Goal: Transaction & Acquisition: Purchase product/service

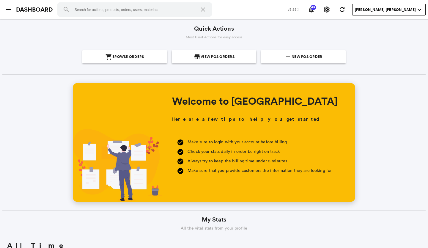
scroll to position [107, 204]
click at [418, 9] on md-icon "expand_more" at bounding box center [418, 9] width 7 height 7
click at [419, 12] on md-icon "expand_more" at bounding box center [418, 9] width 7 height 7
click at [419, 11] on md-icon "expand_more" at bounding box center [418, 9] width 7 height 7
click at [332, 9] on button "settings" at bounding box center [326, 10] width 12 height 12
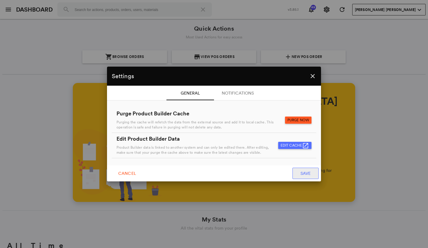
click at [362, 91] on div "Settings close General Notifications General Notifications Purge Product Builde…" at bounding box center [214, 124] width 428 height 248
click at [313, 75] on md-icon "close" at bounding box center [312, 75] width 7 height 7
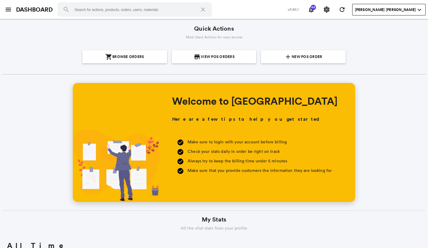
click at [9, 9] on md-icon "menu" at bounding box center [8, 9] width 7 height 7
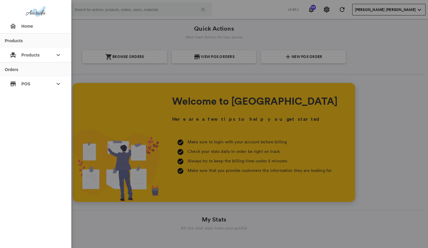
click at [427, 79] on md-backdrop at bounding box center [214, 124] width 428 height 248
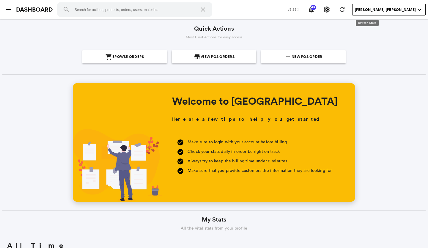
click at [345, 10] on md-icon "refresh" at bounding box center [341, 9] width 7 height 7
click at [345, 9] on md-icon "refresh" at bounding box center [341, 9] width 7 height 7
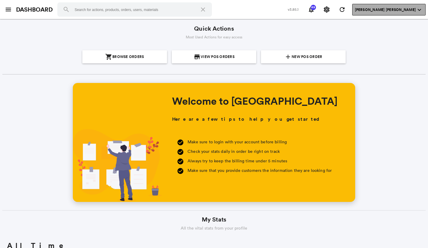
click at [419, 9] on md-icon "expand_more" at bounding box center [418, 9] width 7 height 7
click at [419, 11] on md-icon "expand_more" at bounding box center [418, 9] width 7 height 7
click at [420, 10] on md-icon "expand_more" at bounding box center [418, 9] width 7 height 7
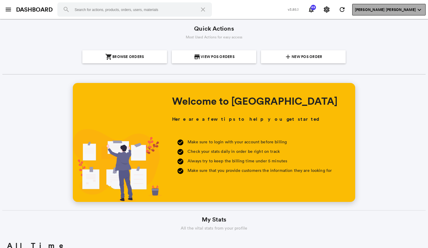
click at [420, 10] on md-icon "expand_more" at bounding box center [418, 9] width 7 height 7
click at [10, 9] on md-icon "menu" at bounding box center [8, 9] width 7 height 7
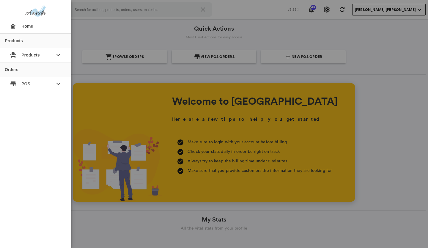
click at [134, 57] on md-backdrop at bounding box center [214, 124] width 428 height 248
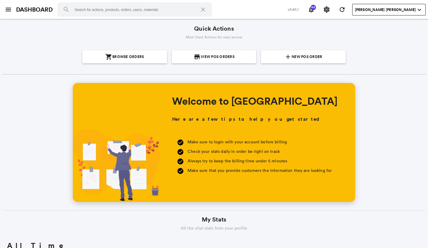
scroll to position [107, 204]
click at [276, 59] on section "add New POS Order" at bounding box center [303, 56] width 80 height 13
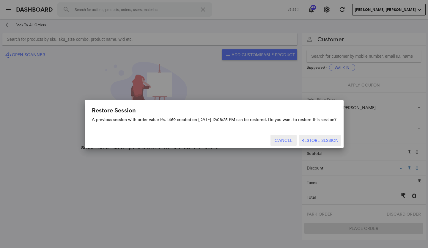
click at [284, 140] on button "Cancel" at bounding box center [283, 140] width 26 height 11
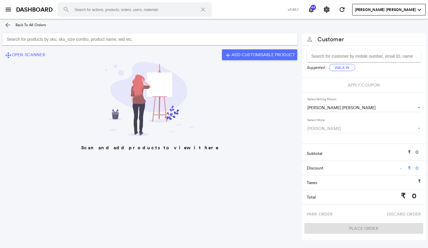
click at [157, 39] on input "Search for products by sku, sku_size combo, product name, wid etc." at bounding box center [149, 39] width 295 height 12
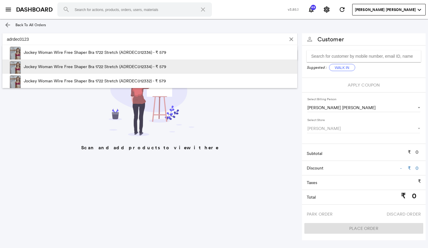
type input "adrdec0123"
click at [145, 68] on p "Jockey Woman Wire Free Shaper Bra 1722 Stretch (ADRDEC012334) - ₹ 579" at bounding box center [95, 66] width 142 height 14
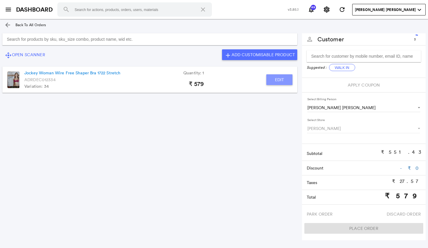
click at [277, 82] on button "Edit" at bounding box center [279, 79] width 26 height 11
type input "Jockey Woman Wire Free Shaper Bra 1722 Stretch"
type input "1"
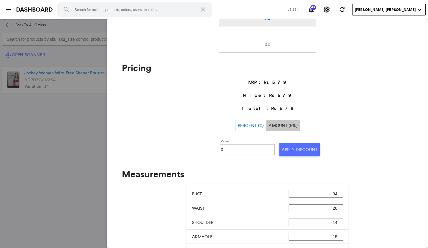
scroll to position [148, 0]
click at [233, 151] on input "0" at bounding box center [247, 149] width 53 height 9
type input "010"
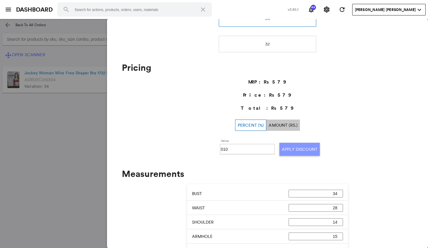
click at [295, 151] on button "Apply Discount" at bounding box center [299, 149] width 40 height 13
click at [34, 152] on md-backdrop at bounding box center [214, 133] width 428 height 229
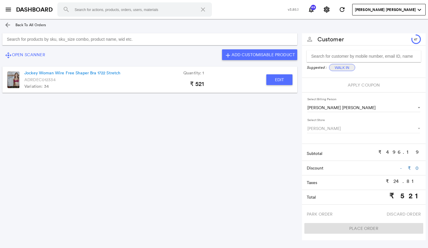
click at [334, 66] on button "Walk In" at bounding box center [342, 67] width 26 height 7
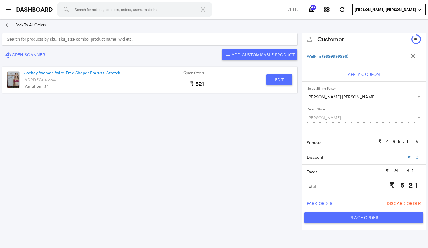
click at [419, 97] on span "Select Billing Person" at bounding box center [415, 97] width 7 height 6
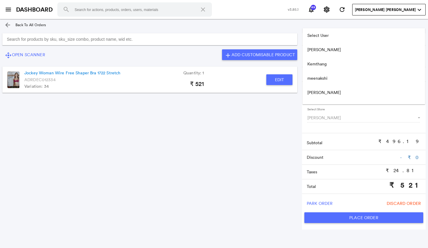
scroll to position [52, 0]
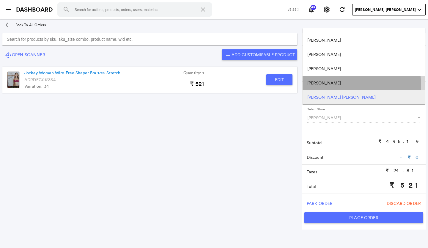
click at [346, 86] on md-option "Samita Tudu" at bounding box center [363, 83] width 122 height 14
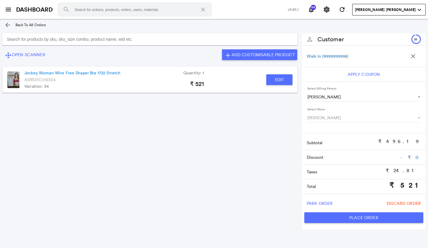
click at [350, 219] on button "Place Order" at bounding box center [363, 217] width 119 height 11
type input "521"
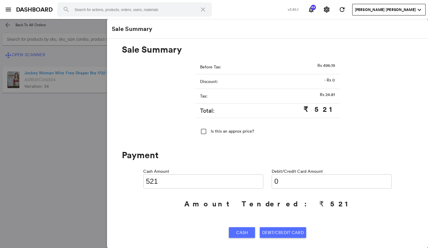
click at [283, 180] on input "0" at bounding box center [331, 181] width 120 height 14
click at [242, 232] on span "Cash" at bounding box center [242, 232] width 12 height 11
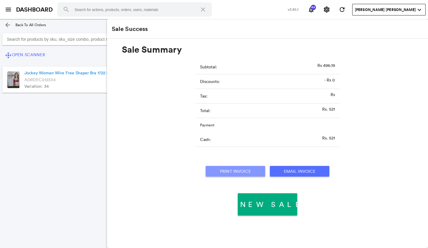
click at [240, 173] on button "Print Invoice" at bounding box center [235, 171] width 59 height 11
click at [10, 12] on md-icon "menu" at bounding box center [8, 9] width 7 height 7
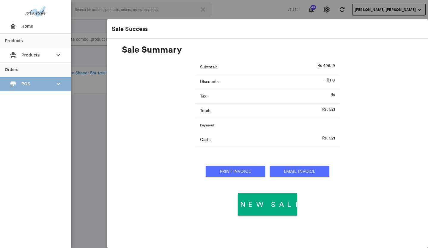
click at [19, 83] on div "store POS keyboard_arrow_down" at bounding box center [36, 84] width 62 height 14
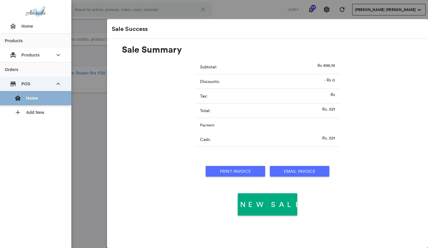
click at [23, 95] on div "home Home" at bounding box center [38, 98] width 57 height 14
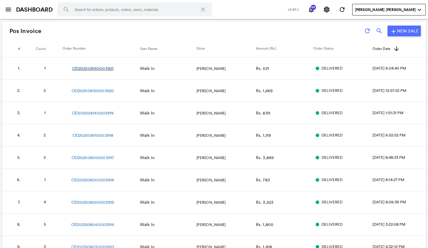
click at [87, 67] on link "OD202508150003921" at bounding box center [92, 68] width 41 height 6
